Goal: Transaction & Acquisition: Purchase product/service

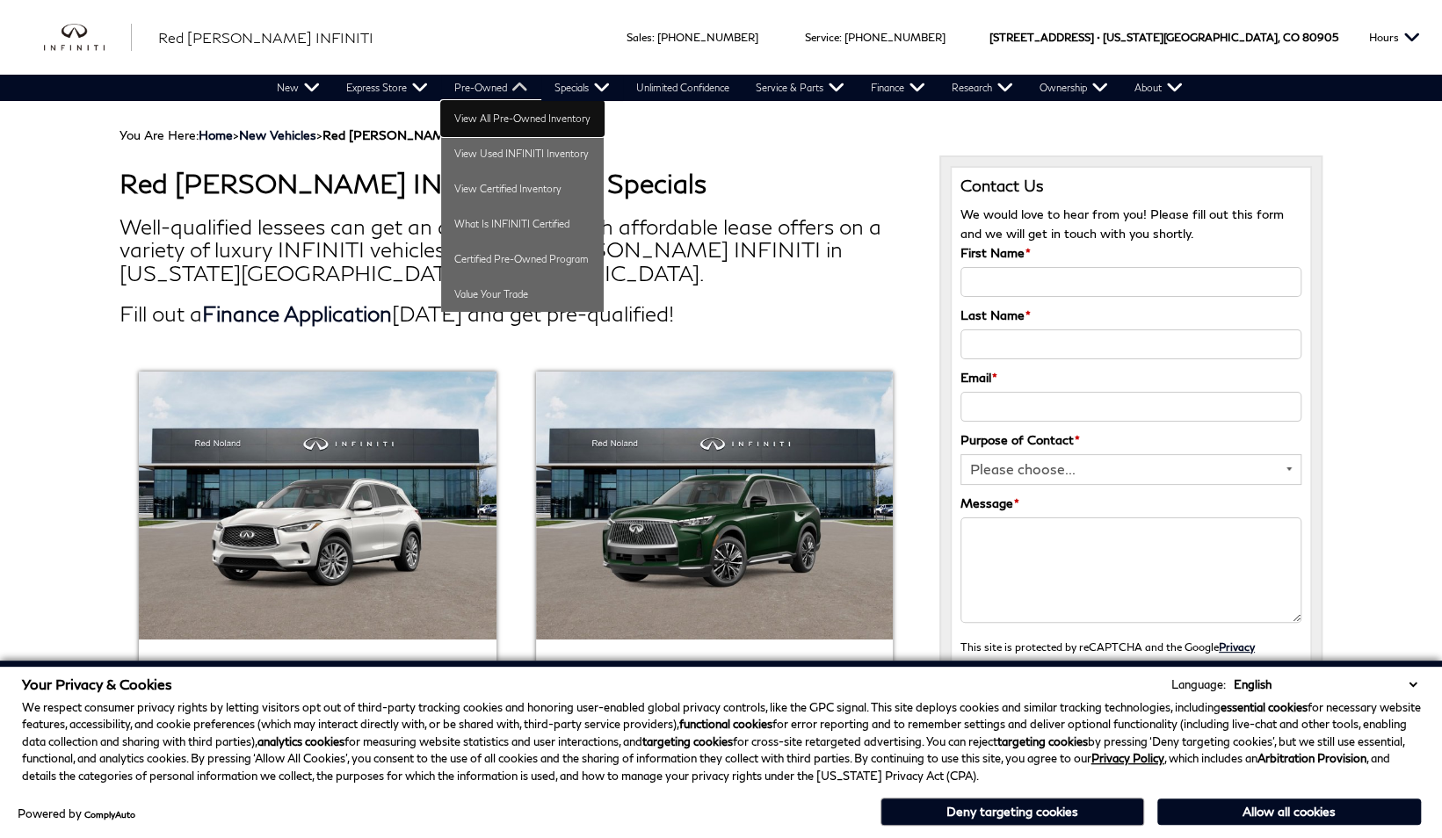
click at [524, 122] on link "View All Pre-Owned Inventory" at bounding box center [522, 118] width 163 height 35
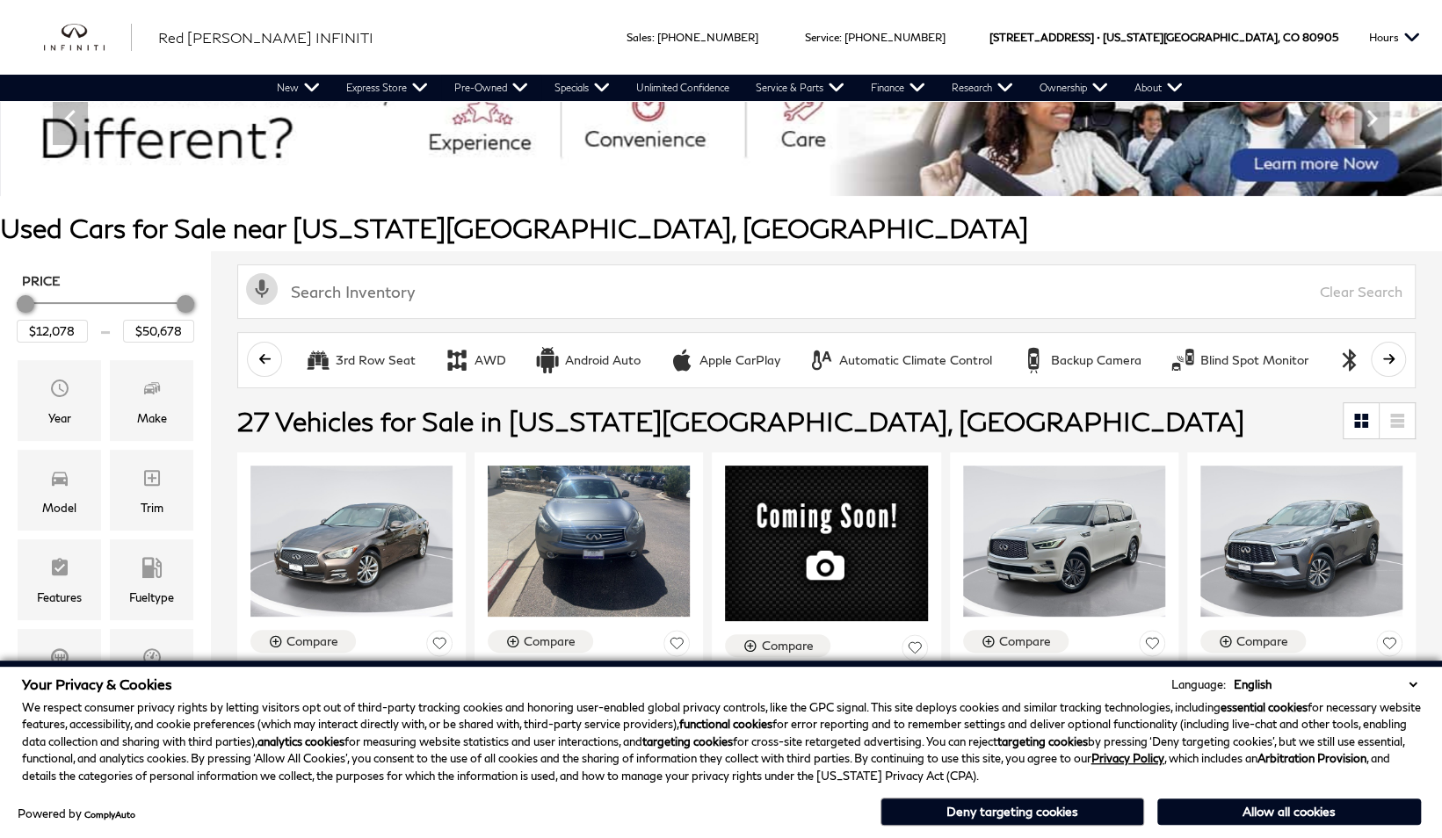
scroll to position [308, 0]
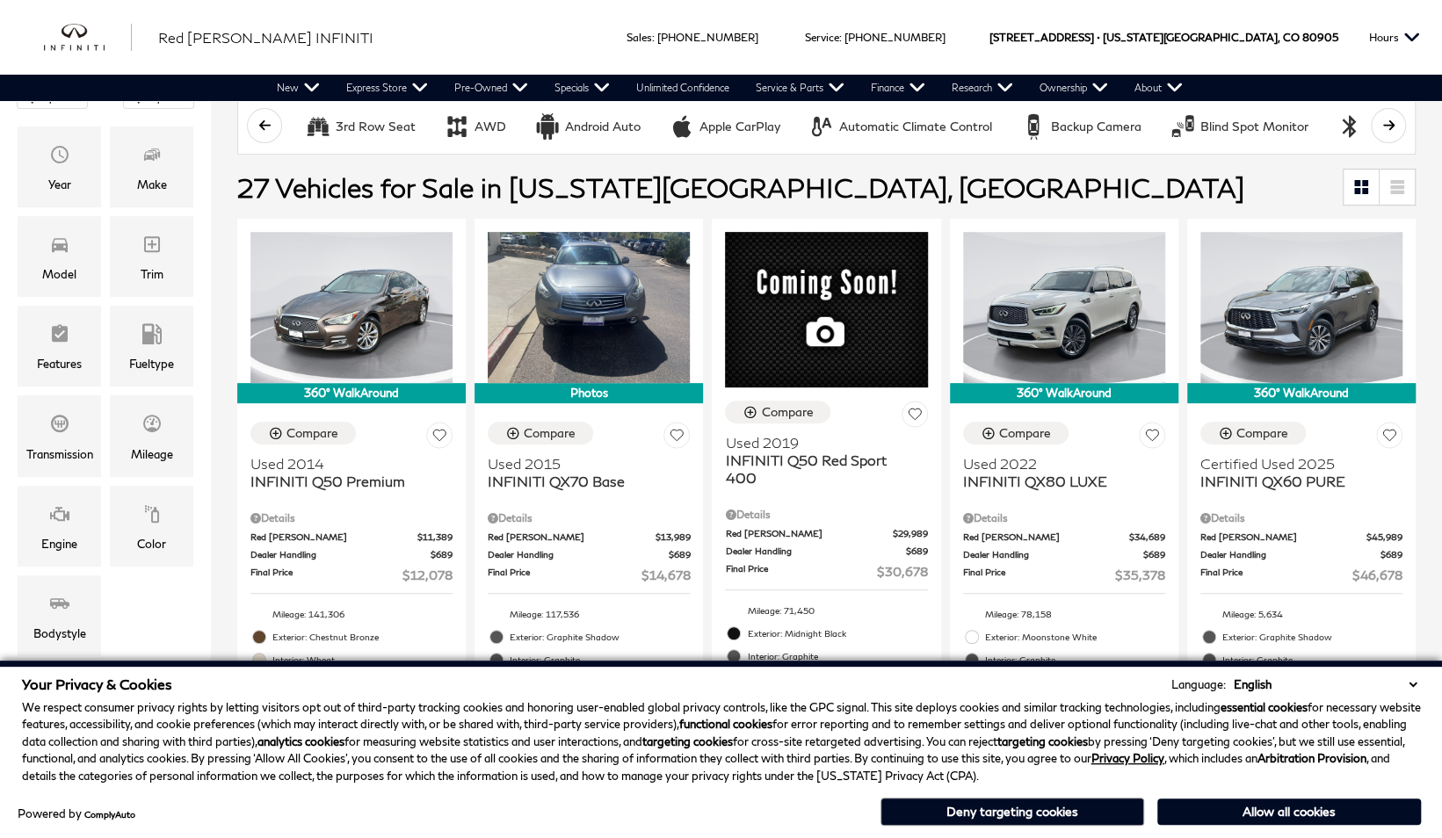
click at [1411, 680] on select "English Spanish / Español English / United Kingdom Korean / 한국어 Vietnamese / Ti…" at bounding box center [1325, 685] width 192 height 18
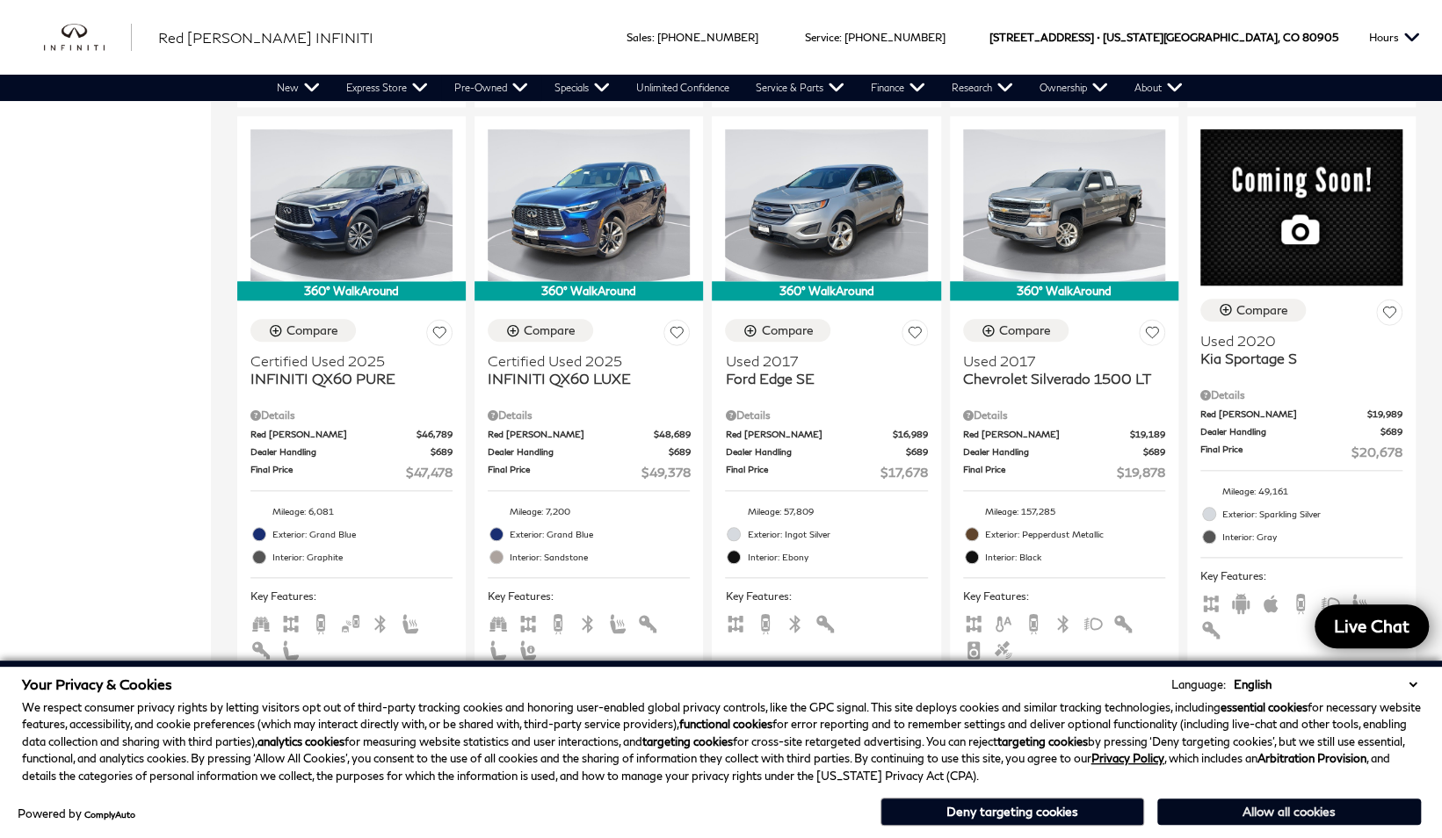
click at [1277, 814] on button "Allow all cookies" at bounding box center [1289, 812] width 264 height 26
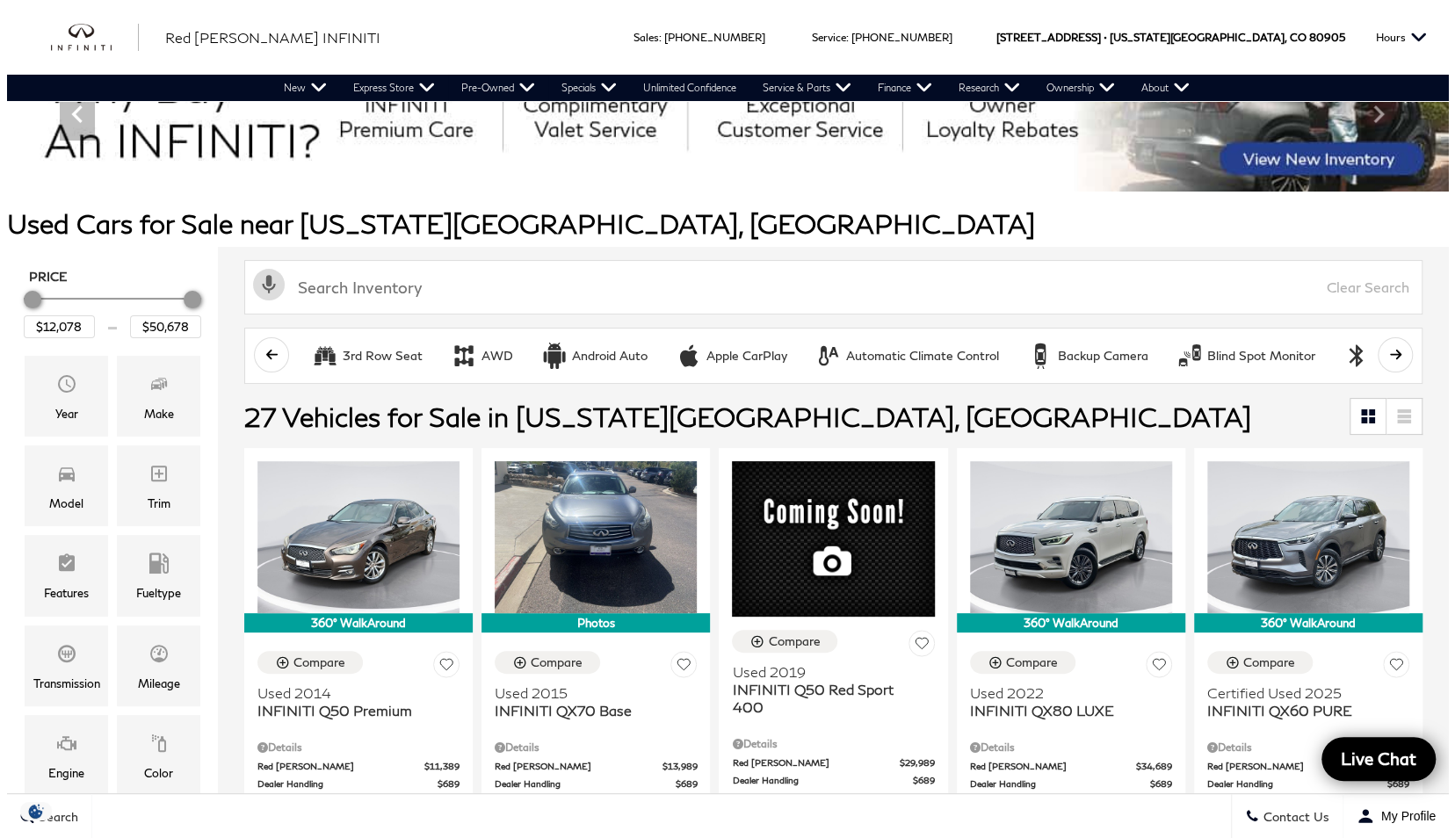
scroll to position [39, 0]
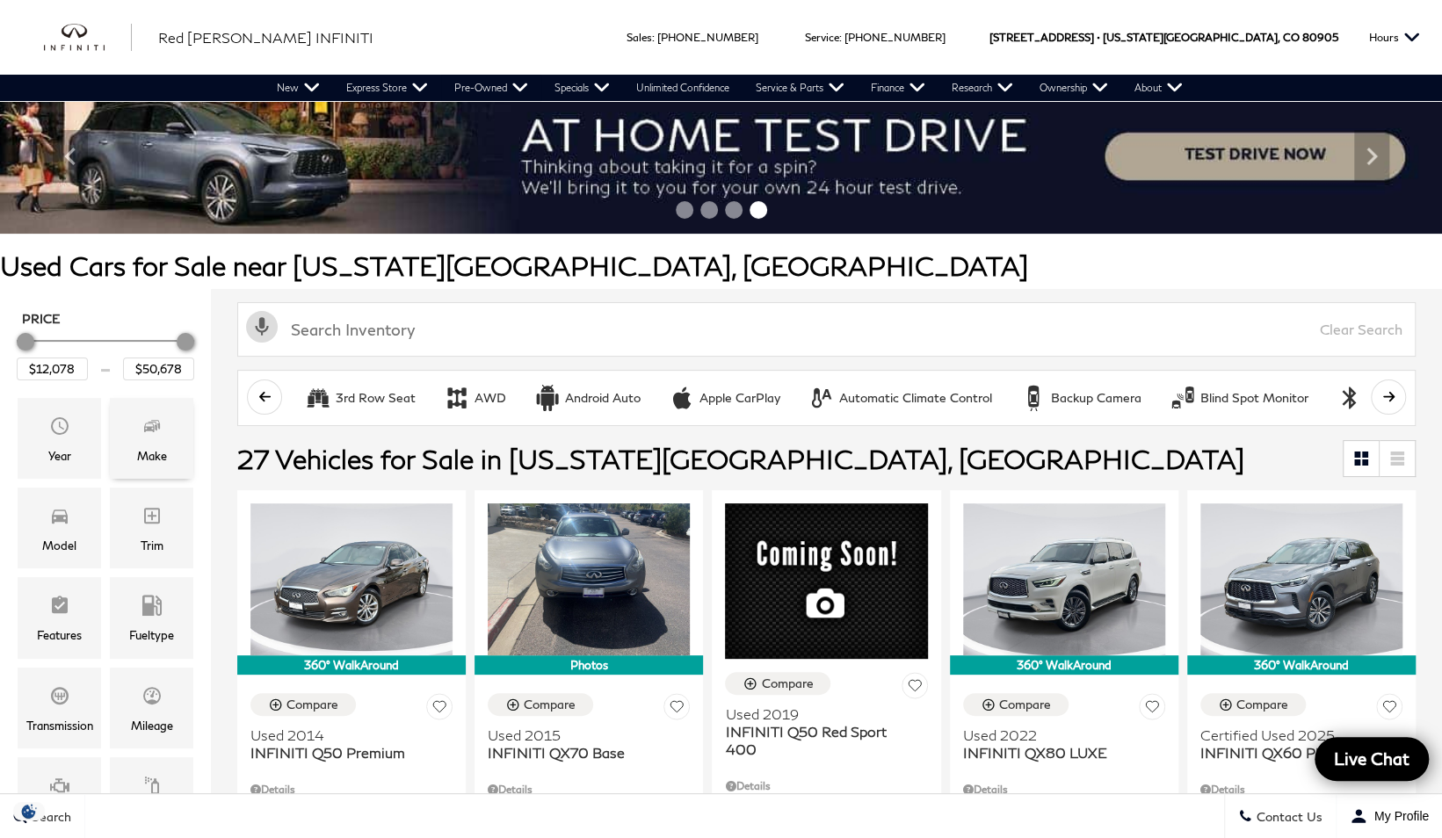
click at [160, 439] on span "Make" at bounding box center [151, 428] width 21 height 35
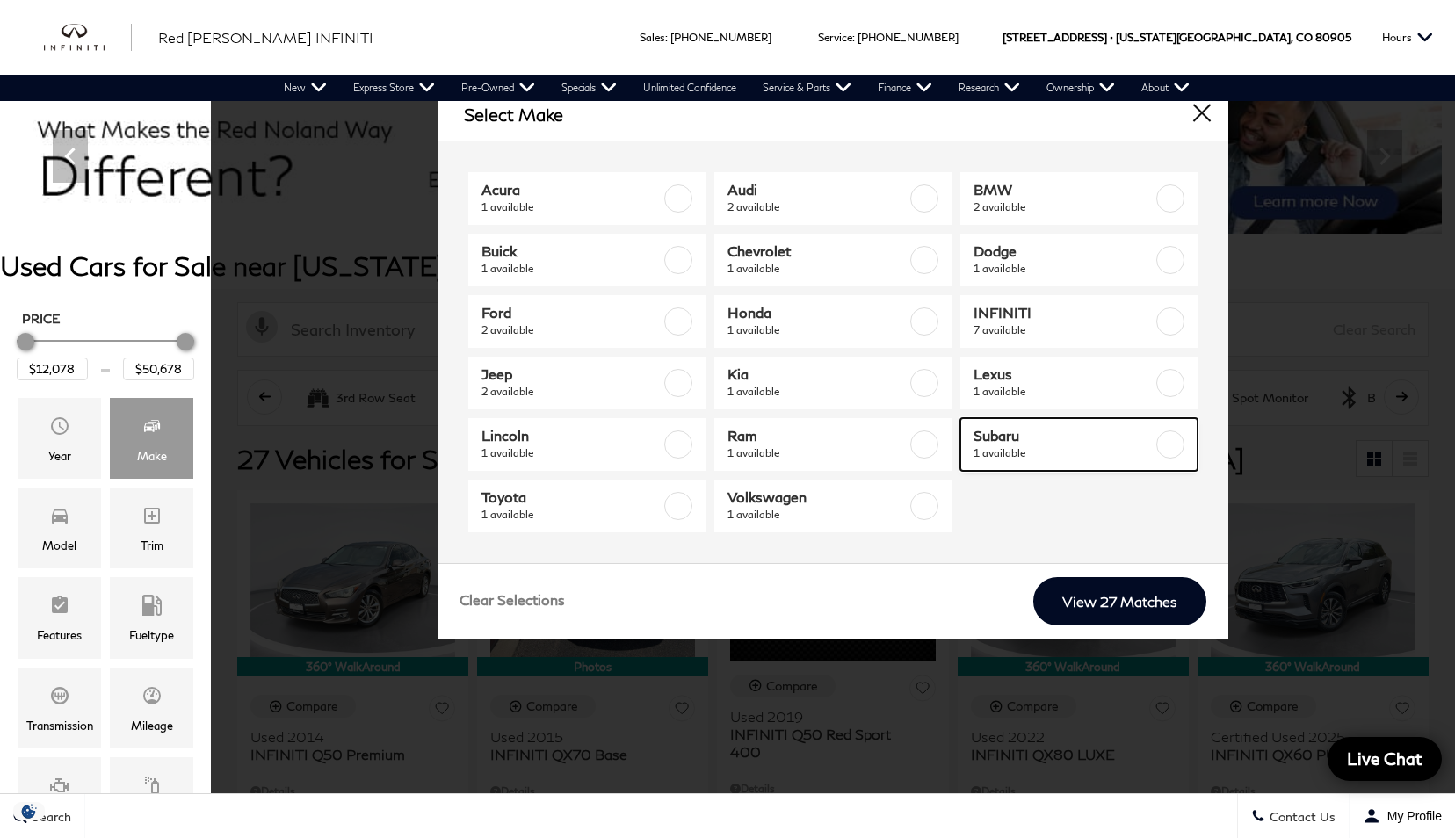
click at [1169, 443] on label at bounding box center [1170, 445] width 28 height 28
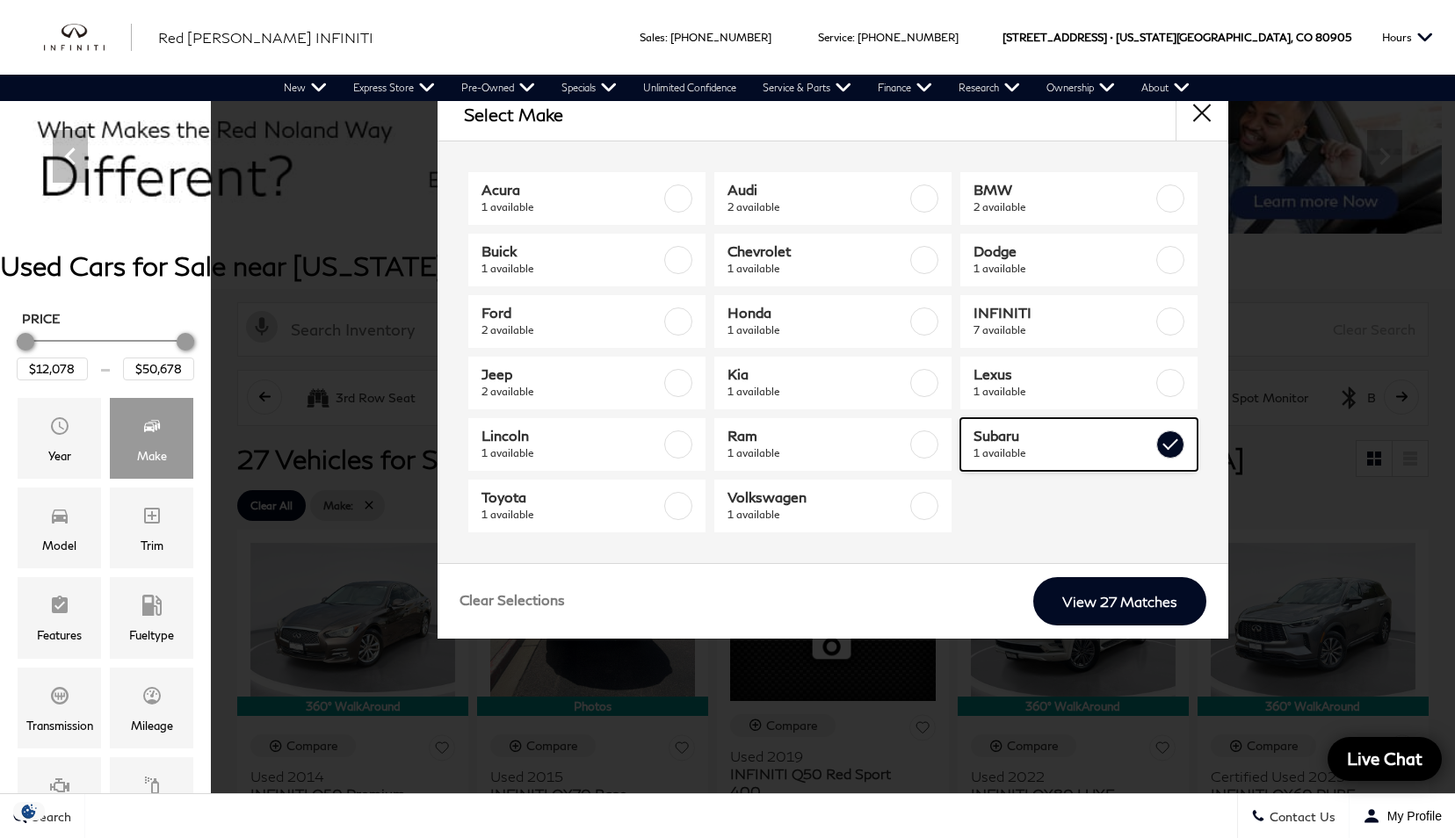
type input "$24,982"
checkbox input "true"
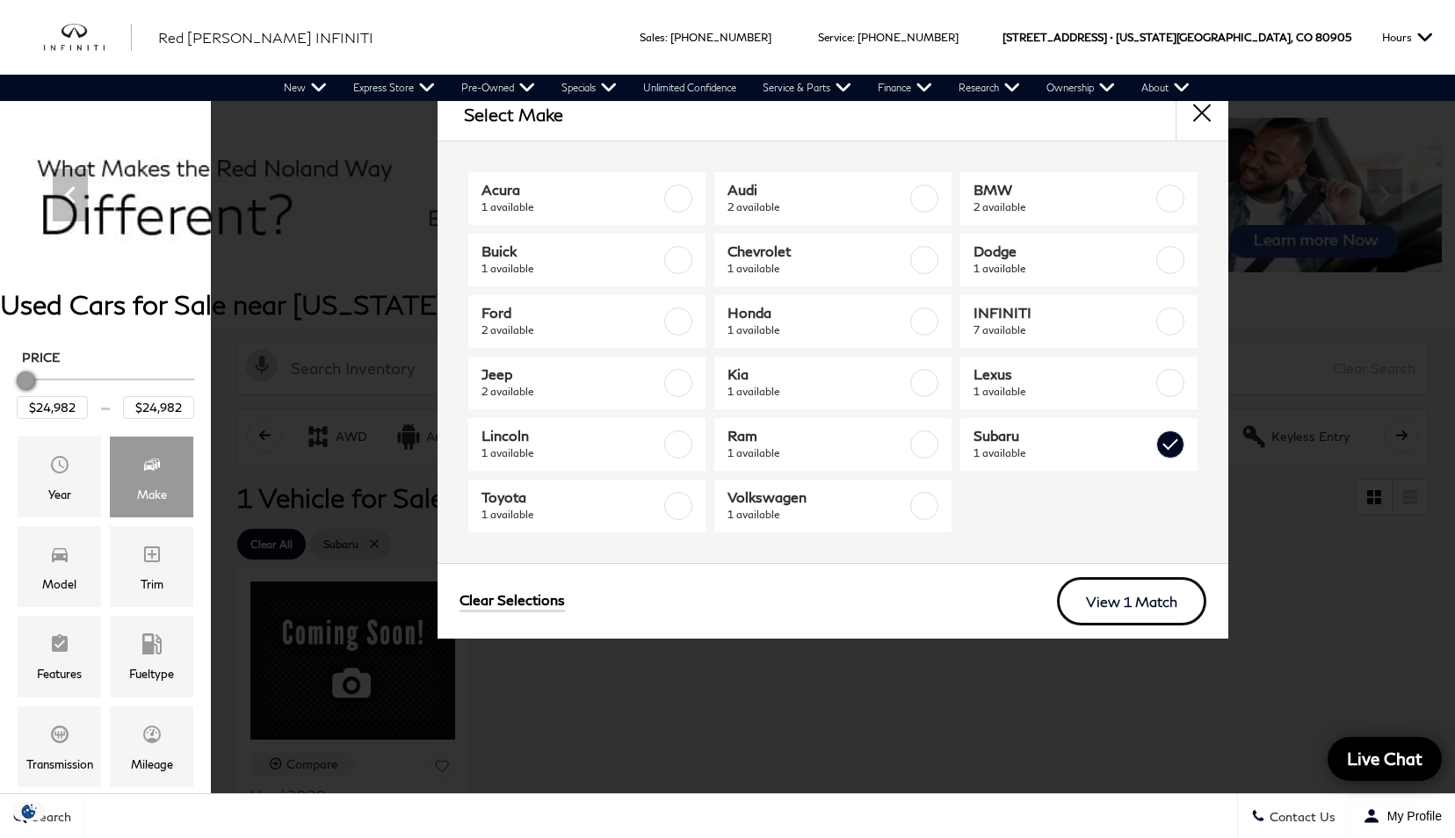
click at [1109, 599] on link "View 1 Match" at bounding box center [1131, 601] width 149 height 48
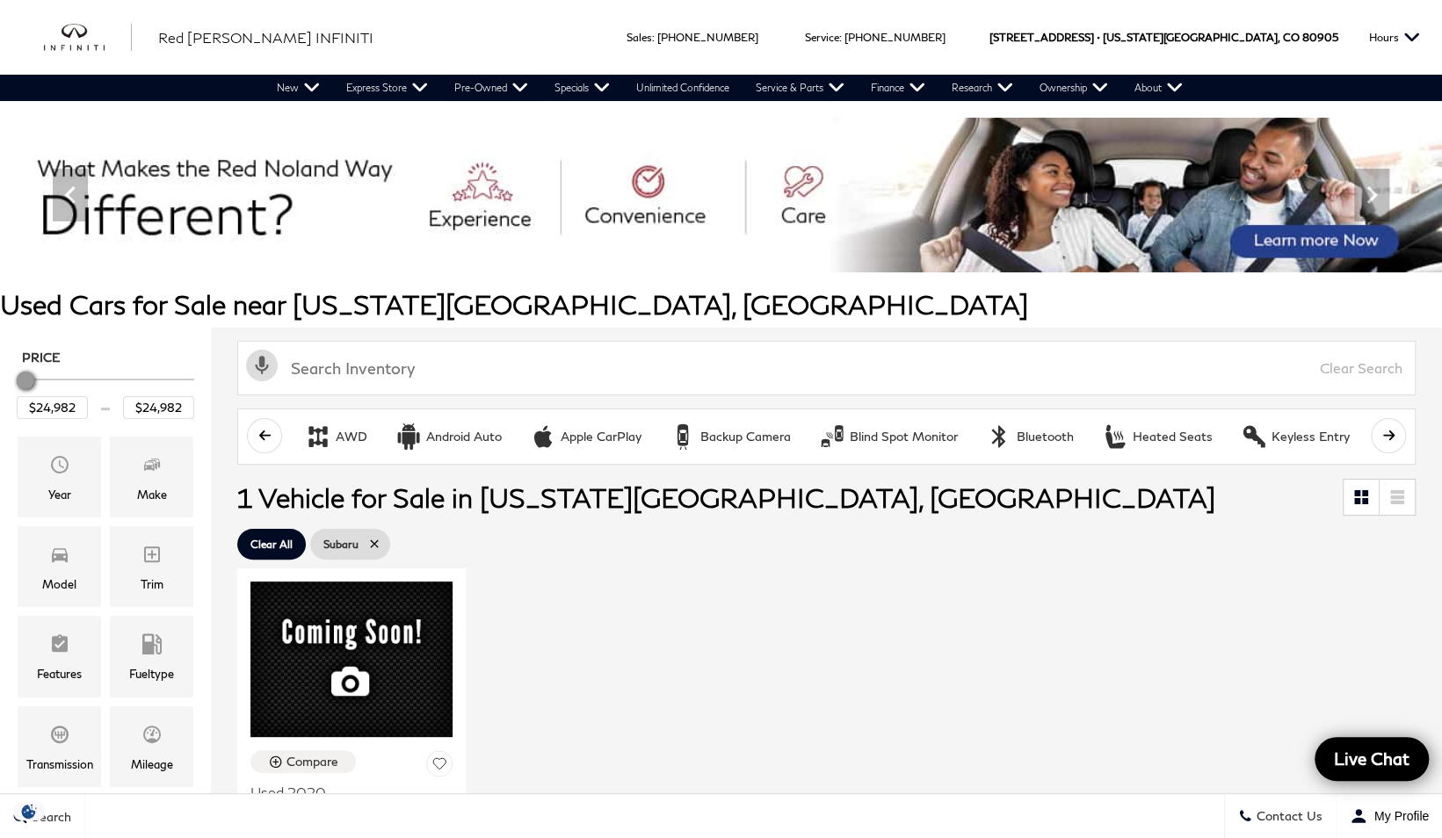
scroll to position [420, 0]
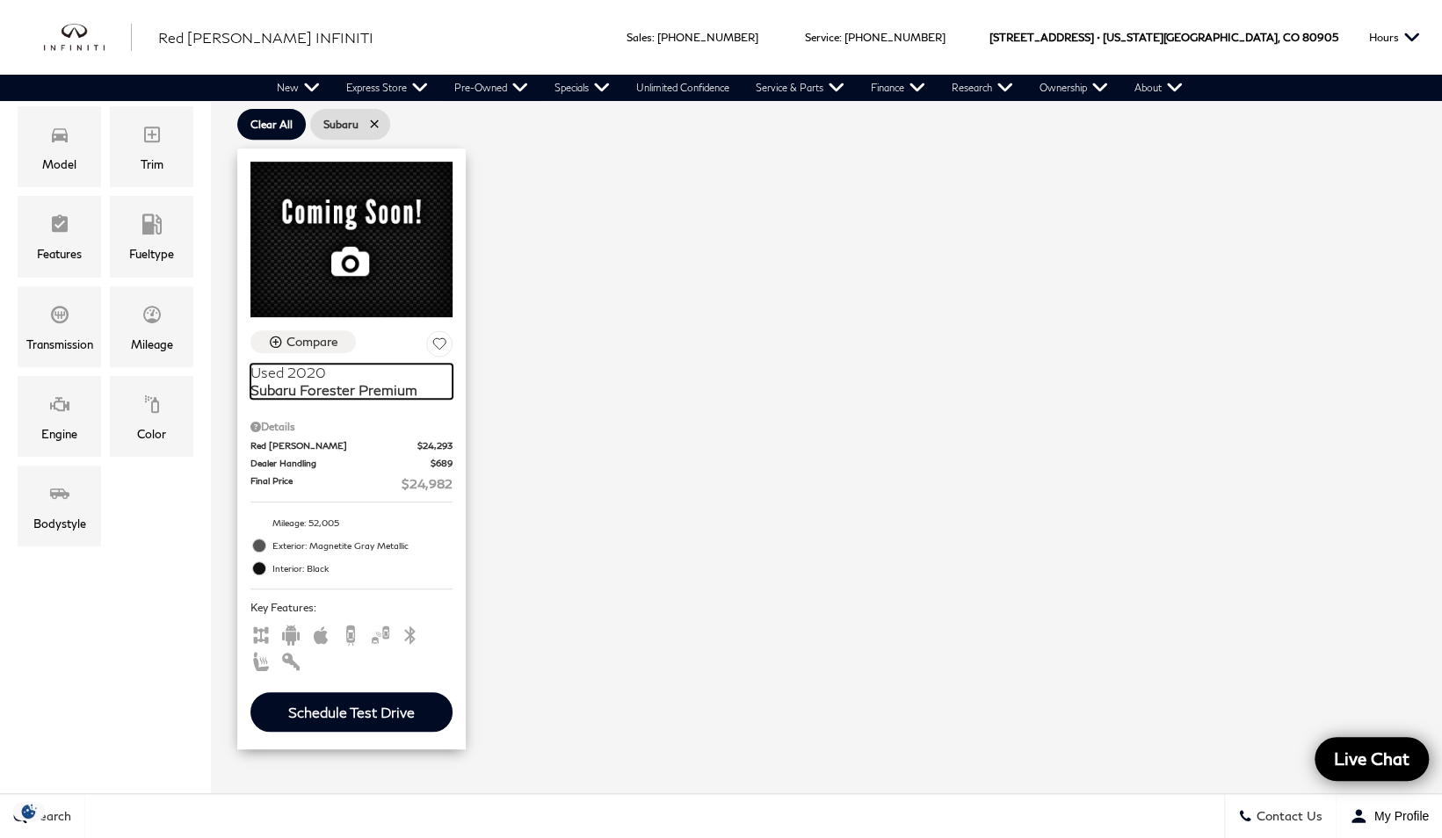
click at [386, 381] on span "Subaru Forester Premium" at bounding box center [344, 390] width 189 height 18
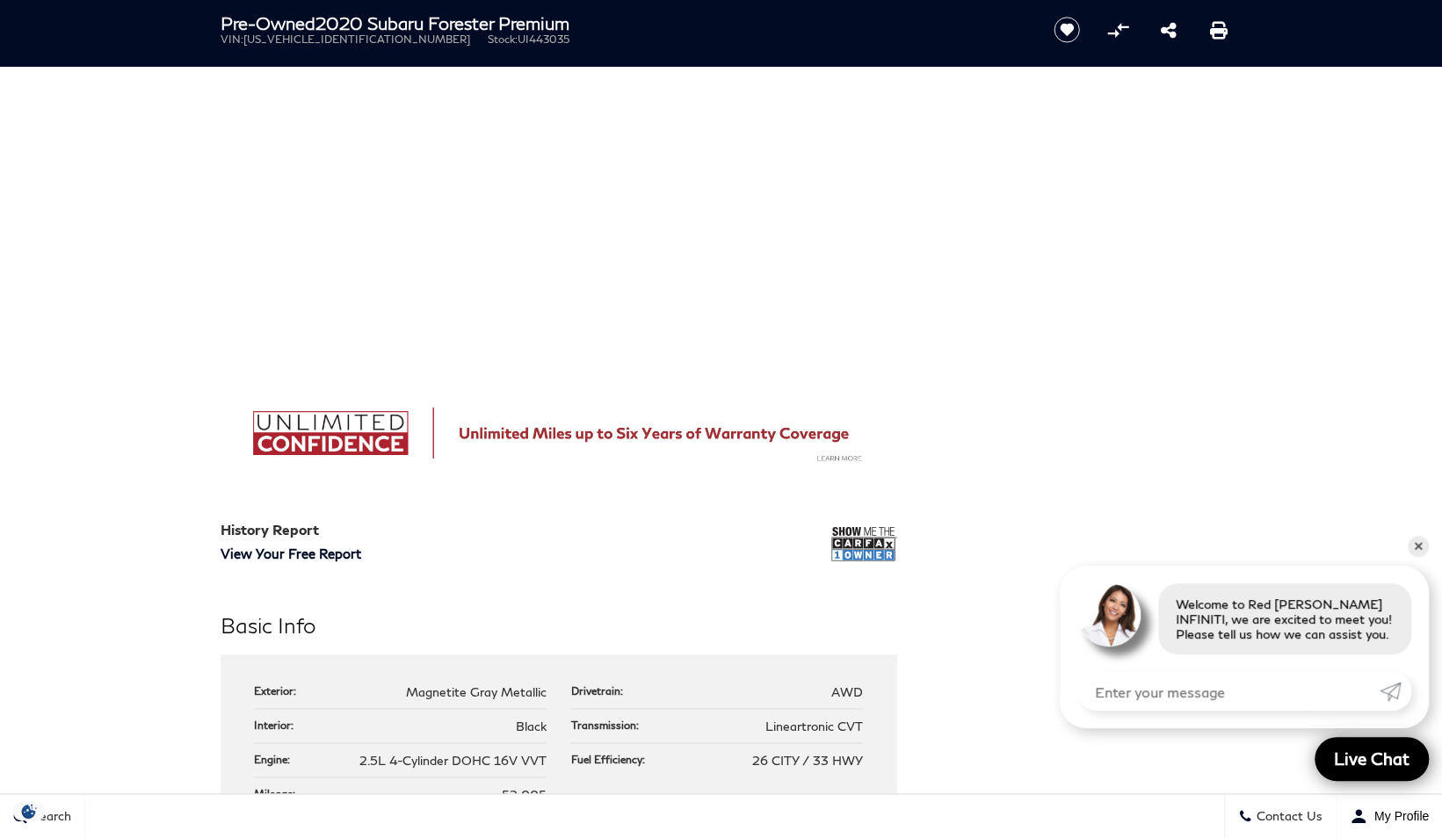
scroll to position [1596, 0]
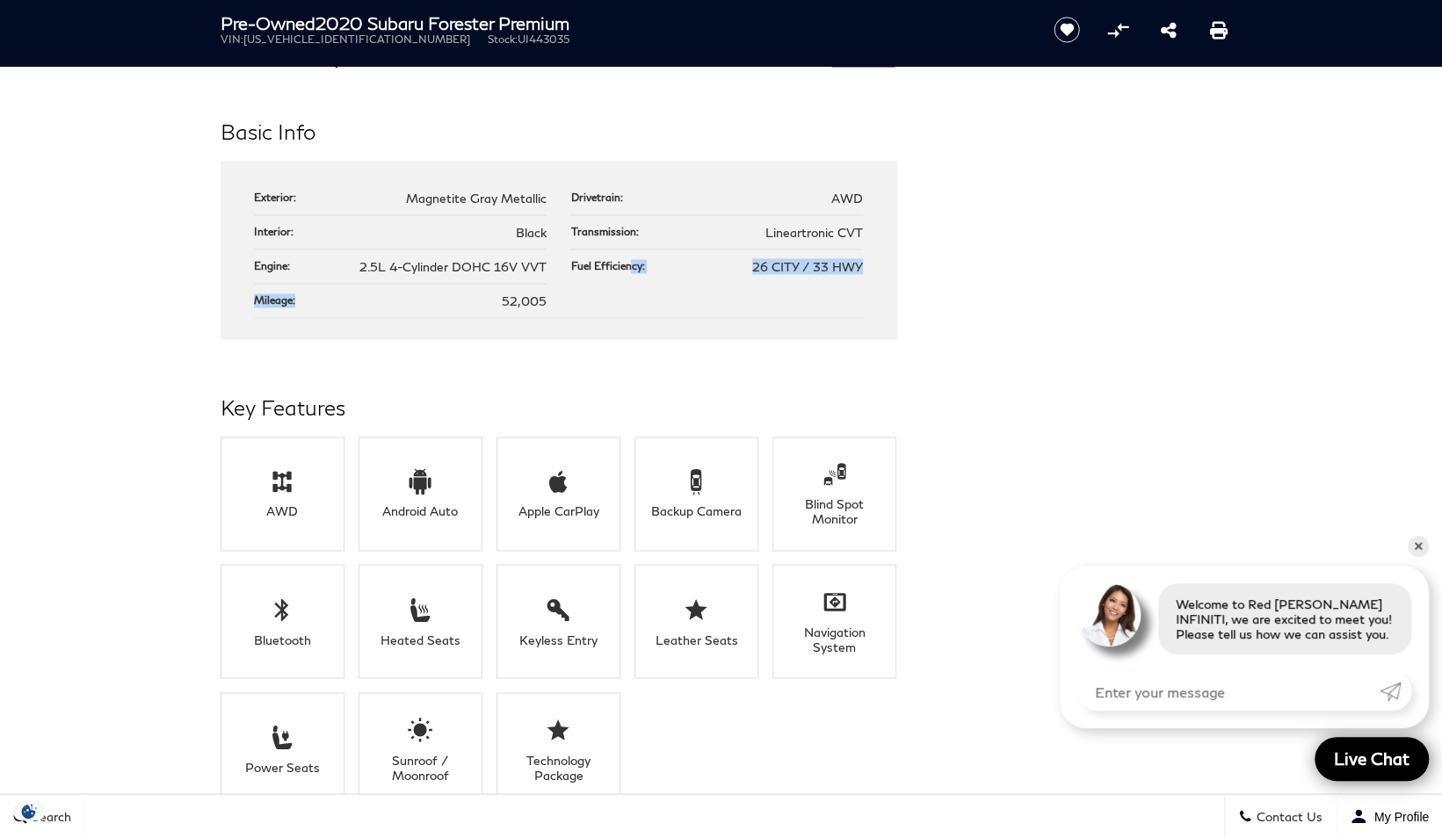
drag, startPoint x: 503, startPoint y: 297, endPoint x: 633, endPoint y: 295, distance: 130.1
click at [633, 295] on ul "Exterior: Magnetite Gray Metallic Drivetrain: AWD Interior: Black Transmission:…" at bounding box center [558, 249] width 609 height 137
drag, startPoint x: 633, startPoint y: 295, endPoint x: 510, endPoint y: 294, distance: 123.0
click at [510, 294] on span "52,005" at bounding box center [524, 301] width 45 height 15
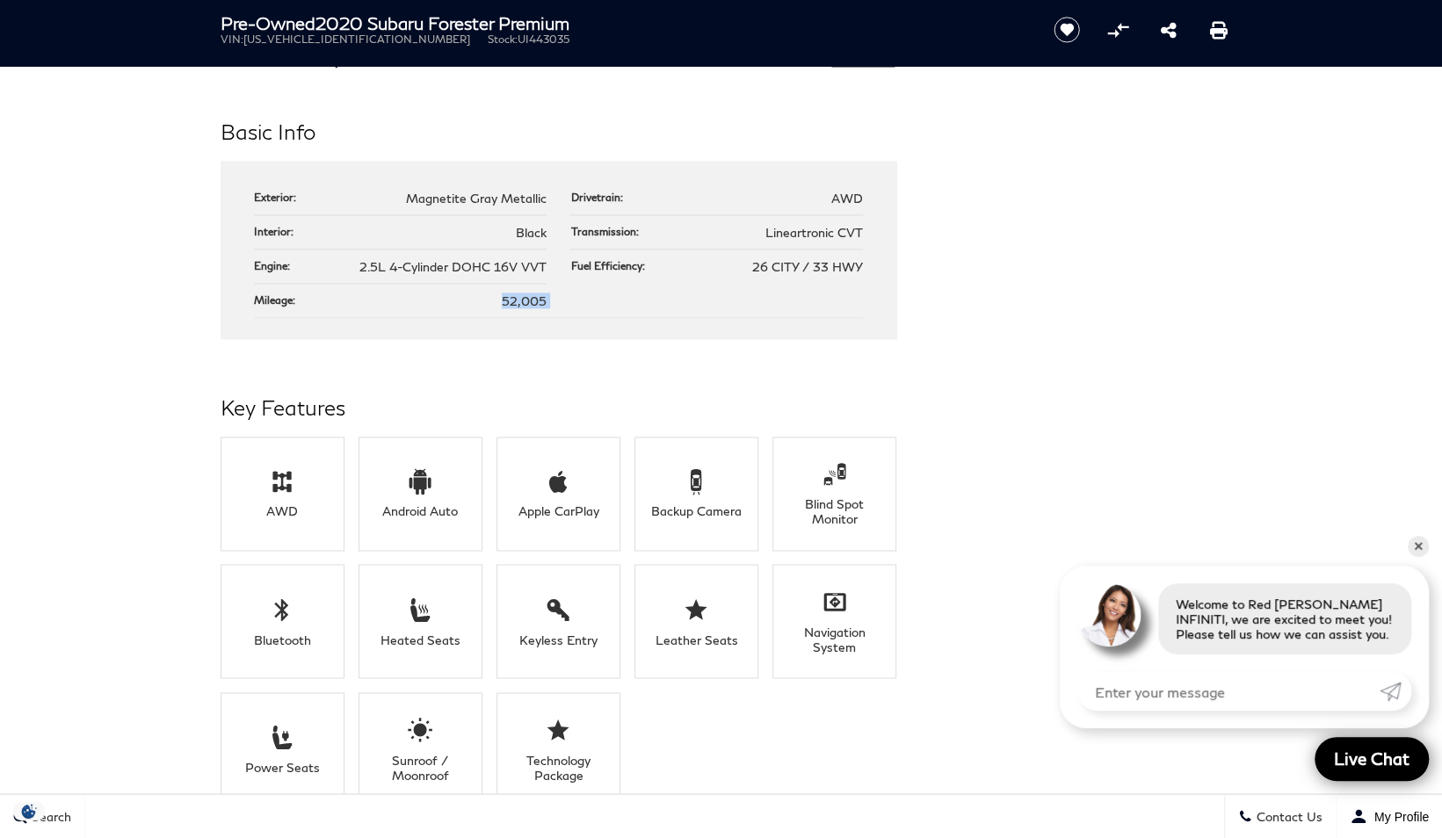
click at [510, 294] on span "52,005" at bounding box center [524, 301] width 45 height 15
drag, startPoint x: 510, startPoint y: 294, endPoint x: 639, endPoint y: 332, distance: 134.6
click at [639, 332] on div "Exterior: Magnetite Gray Metallic Drivetrain: AWD Interior: Black Transmission:…" at bounding box center [559, 250] width 677 height 178
click at [997, 459] on div "Key Features AWD Android Auto Apple CarPlay Backup Camera Blind Spot Monitor Bl…" at bounding box center [721, 606] width 1055 height 428
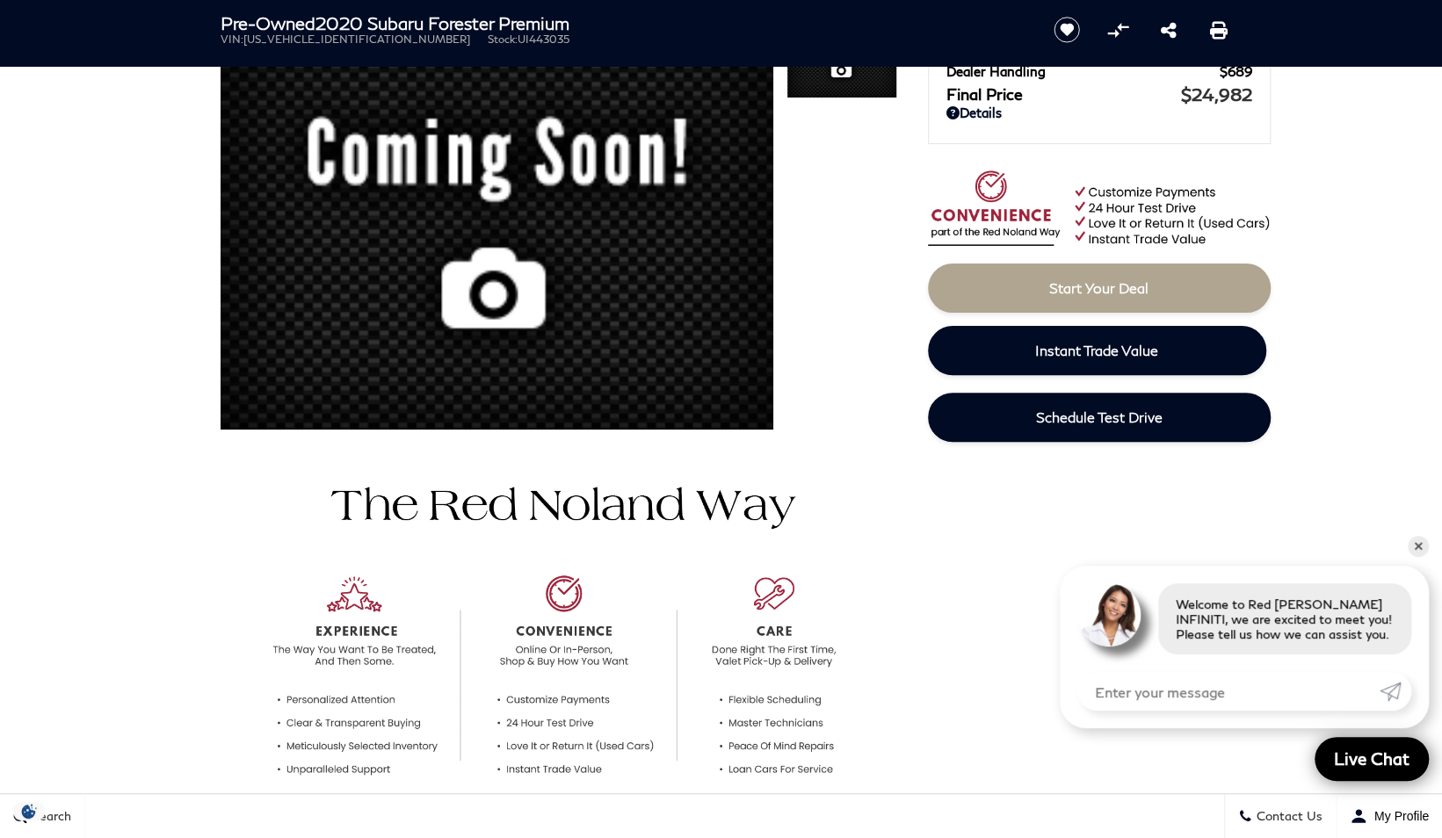
scroll to position [176, 0]
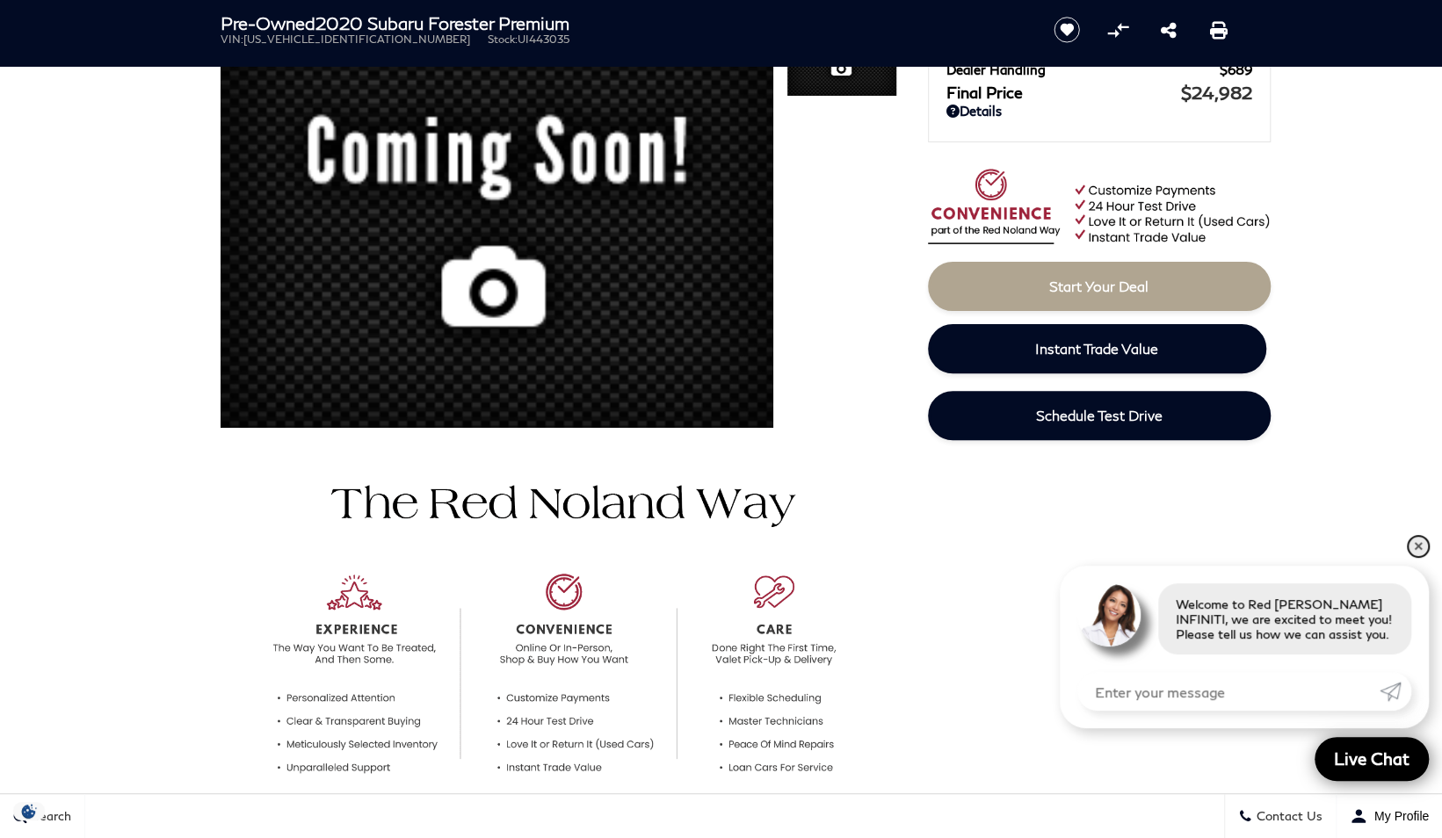
click at [1417, 548] on link "✕" at bounding box center [1418, 546] width 21 height 21
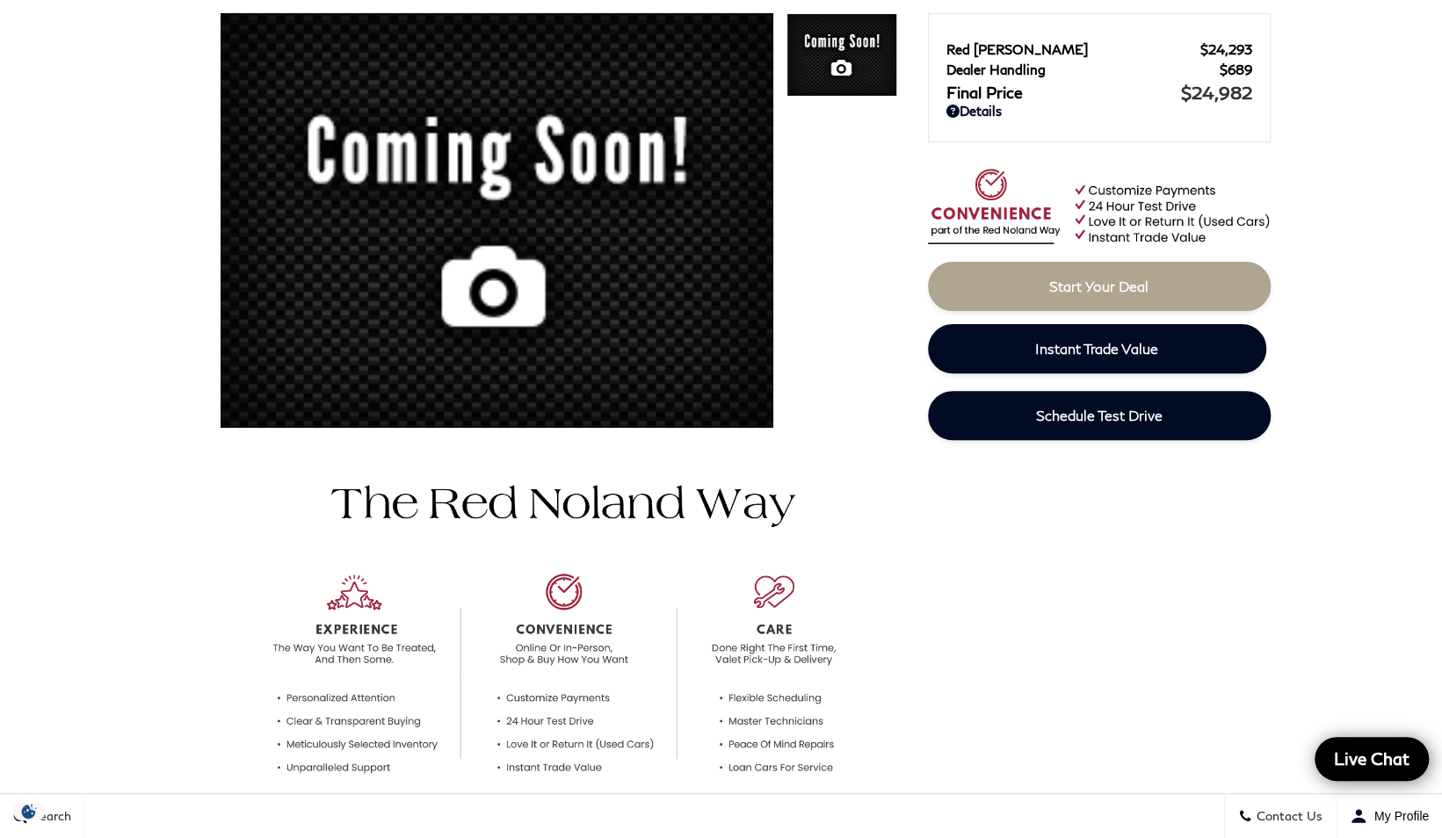
scroll to position [0, 0]
